Goal: Task Accomplishment & Management: Complete application form

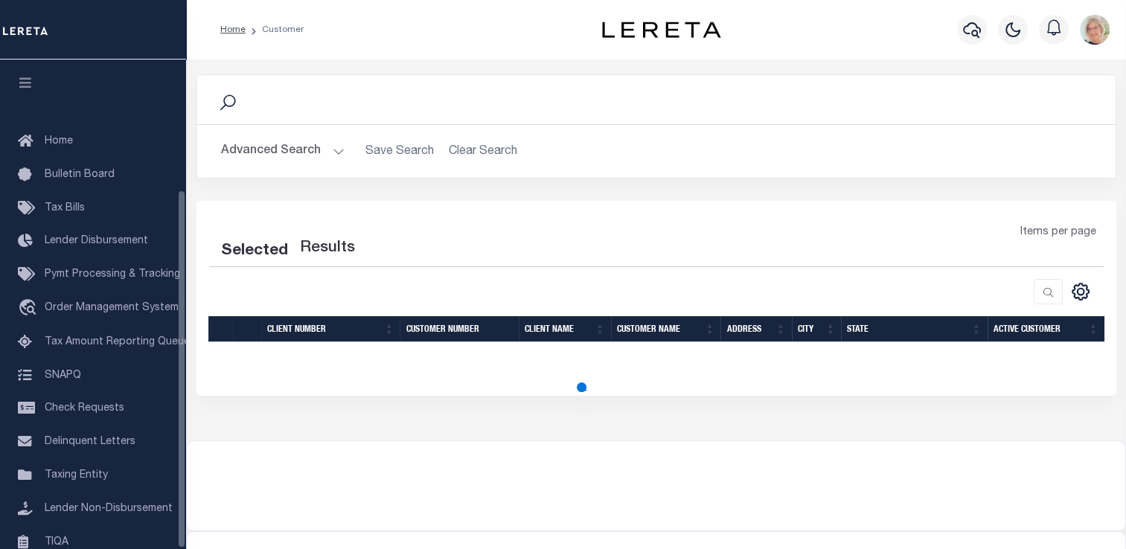
scroll to position [178, 0]
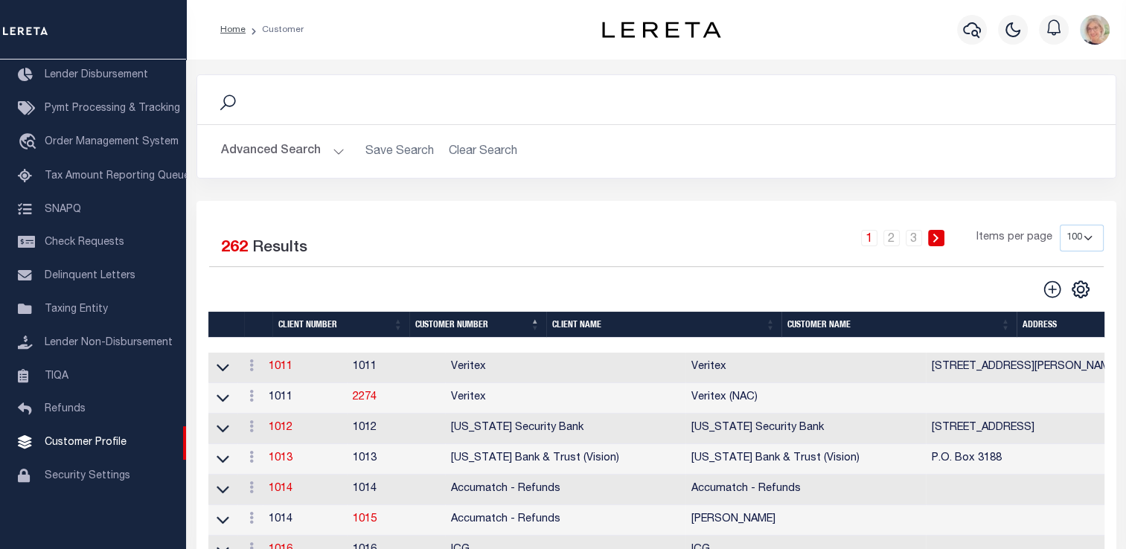
click at [577, 329] on th "Client Name" at bounding box center [663, 325] width 235 height 26
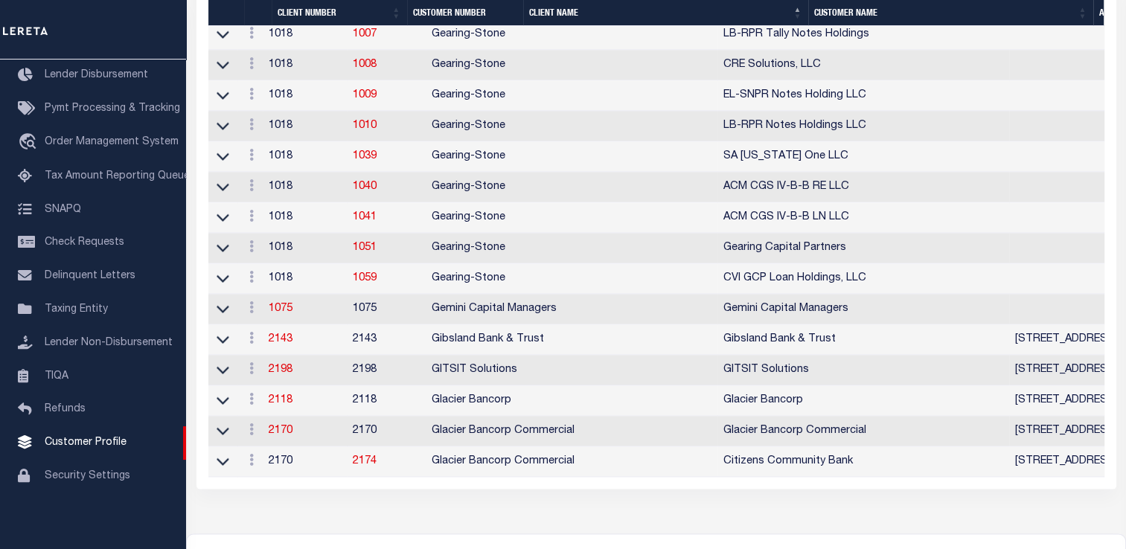
scroll to position [2977, 0]
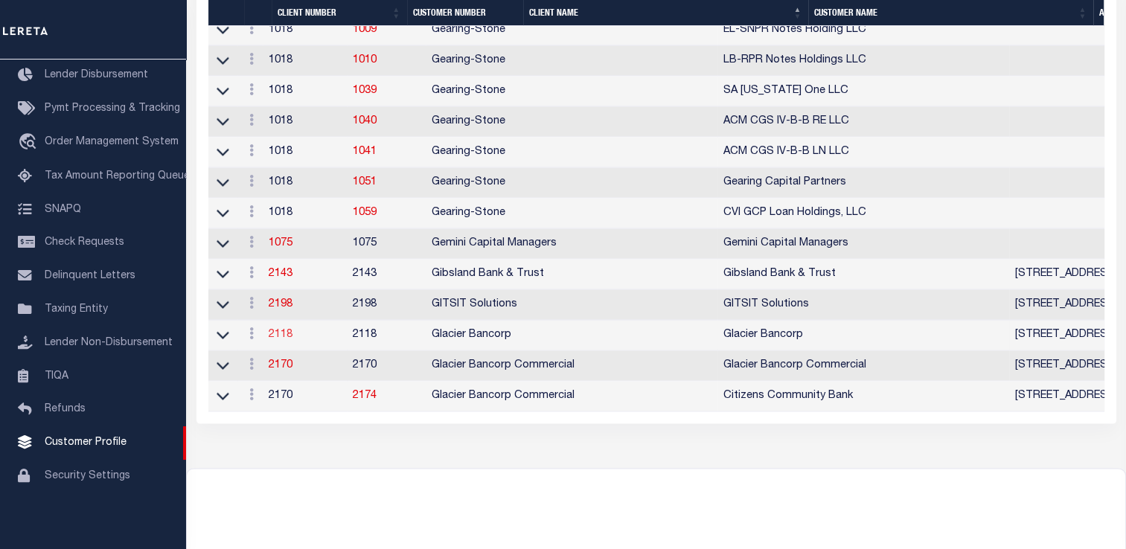
click at [293, 340] on link "2118" at bounding box center [281, 335] width 24 height 10
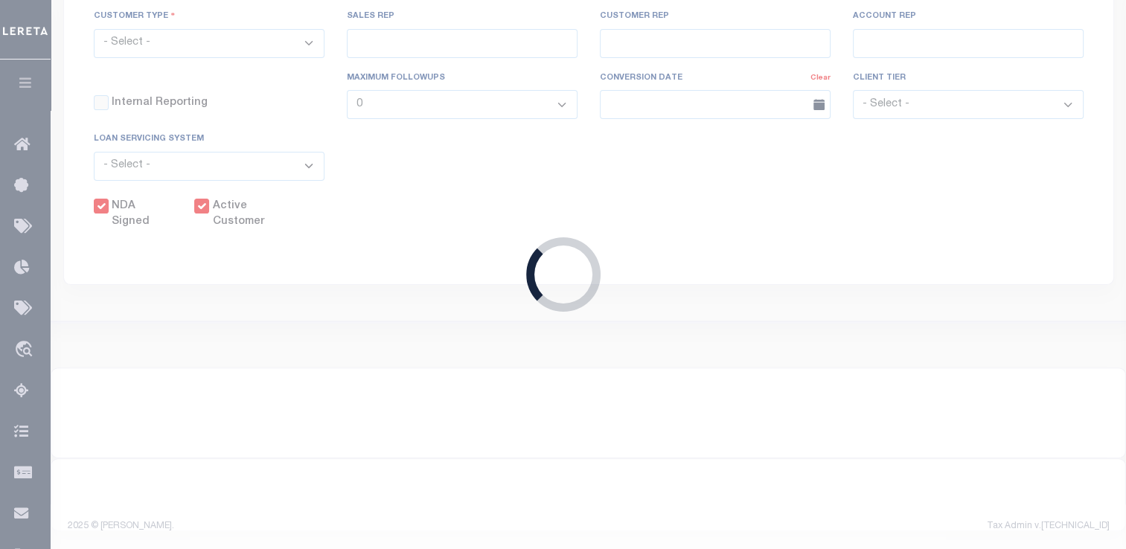
select select
type input "Glacier Bancorp"
type input "2118"
type input "Glacier Bancorp"
type input "[PERSON_NAME]"
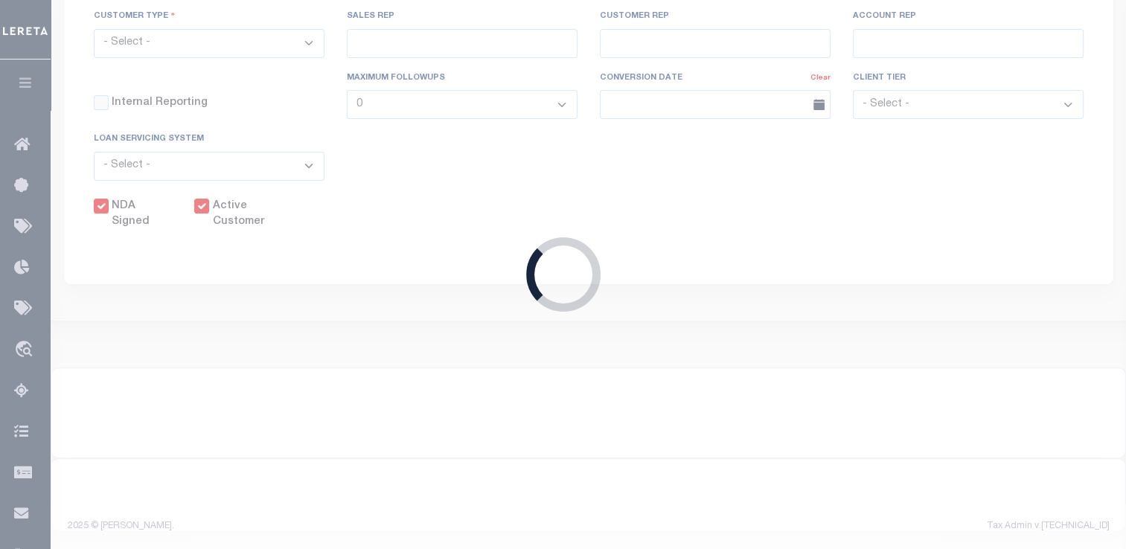
type input "[PERSON_NAME]"
select select "Residential"
type input "[PERSON_NAME]"
select select "JHS"
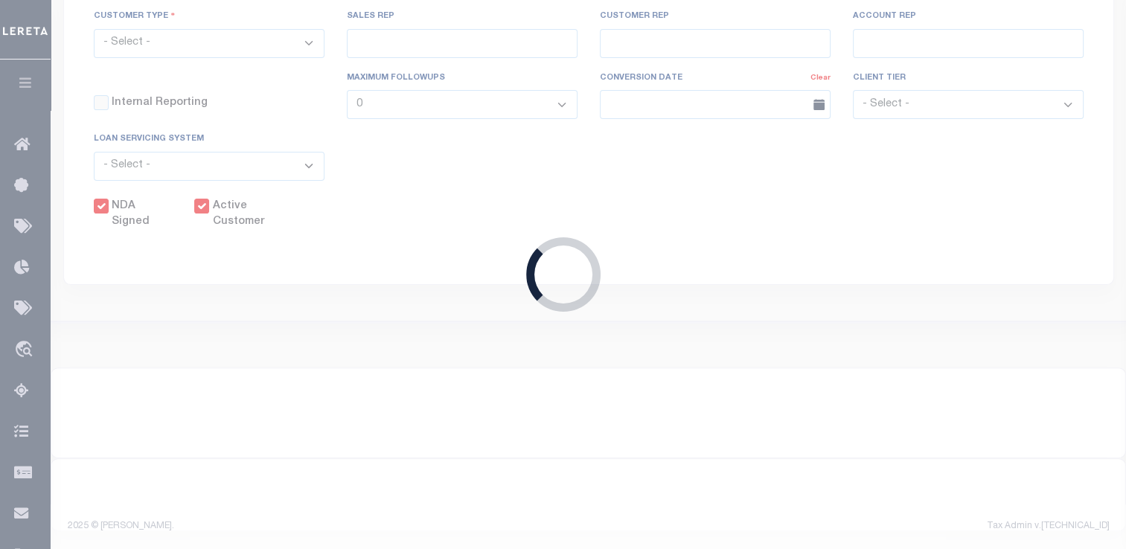
checkbox input "true"
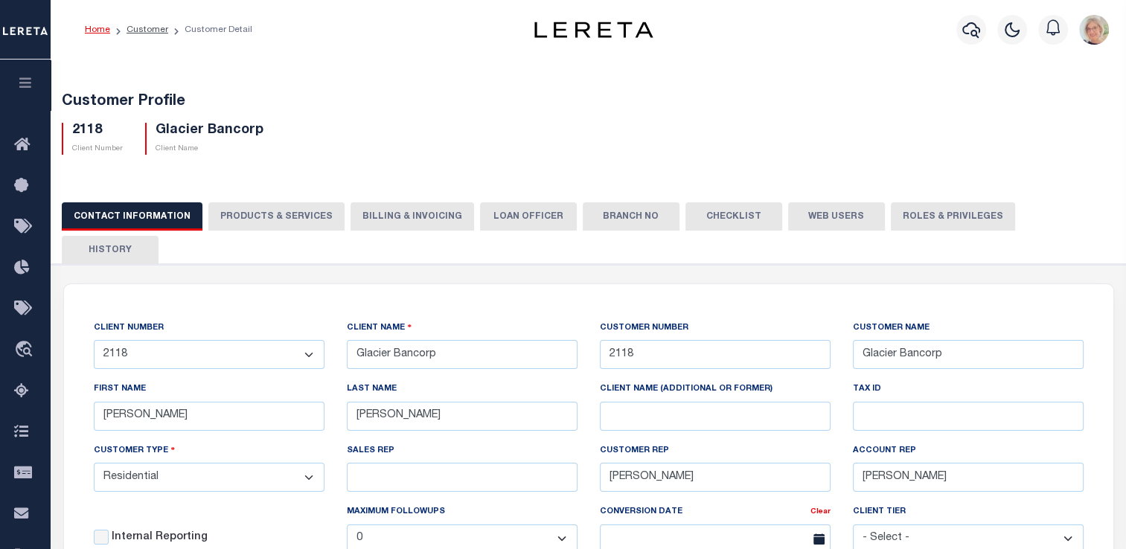
click at [390, 210] on button "Billing & Invoicing" at bounding box center [413, 216] width 124 height 28
